Goal: Task Accomplishment & Management: Complete application form

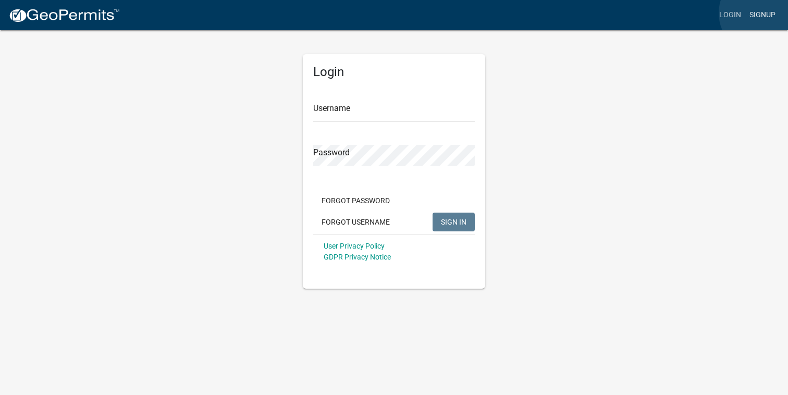
click at [761, 13] on link "Signup" at bounding box center [762, 15] width 34 height 20
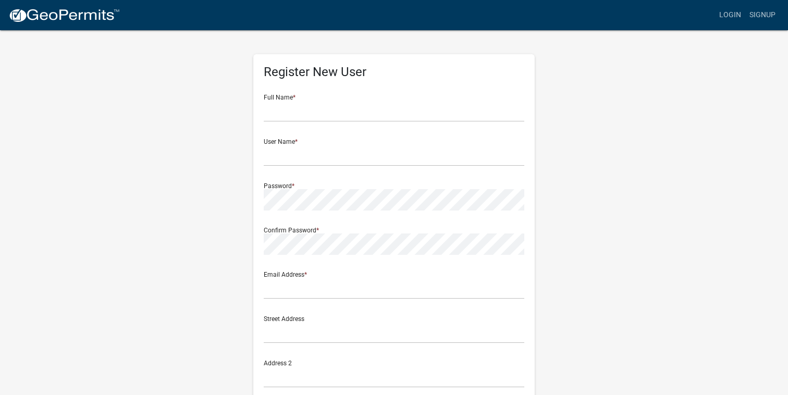
click at [643, 238] on div "Register New User Full Name * User Name * Password * Confirm Password * Email A…" at bounding box center [394, 308] width 594 height 558
